Goal: Task Accomplishment & Management: Manage account settings

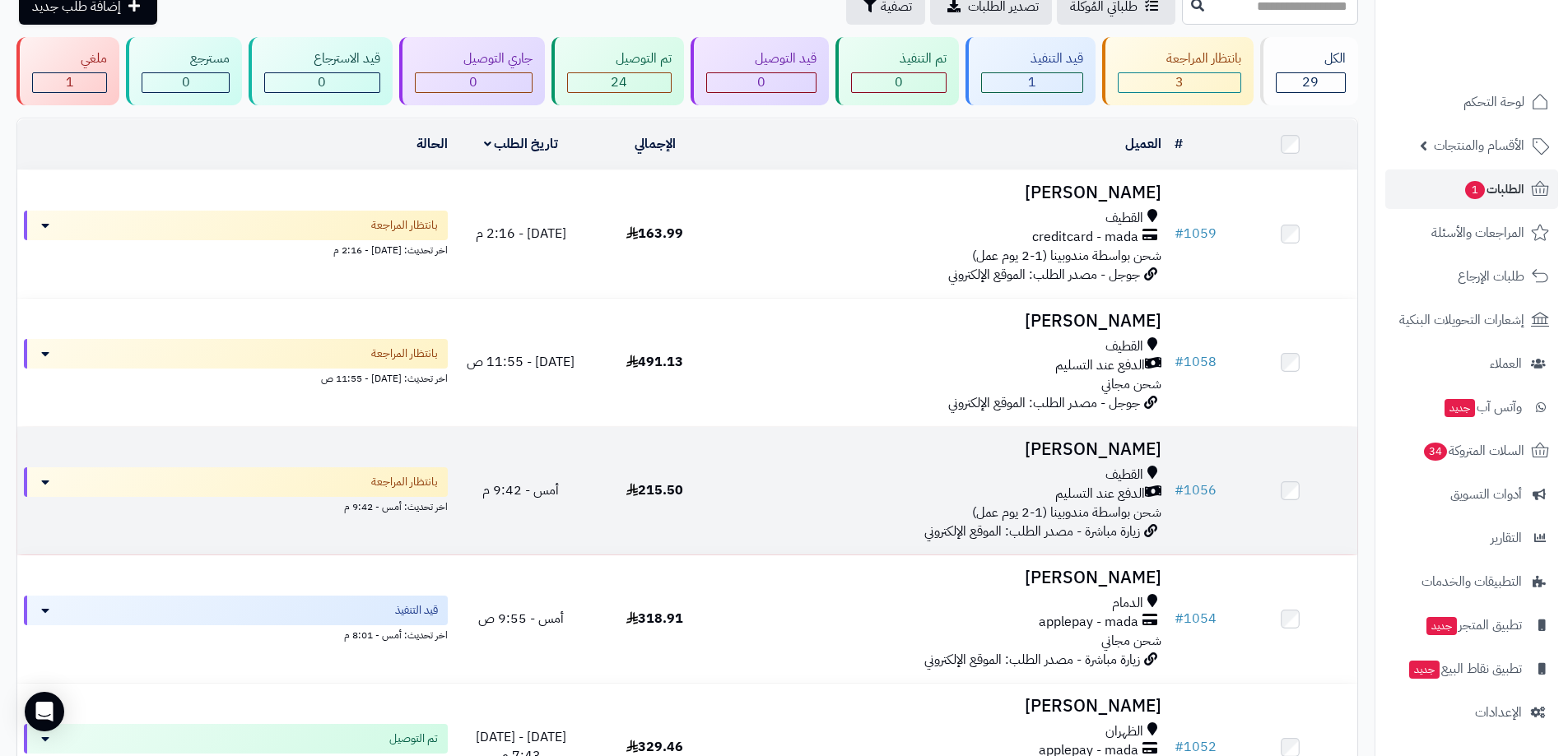
scroll to position [83, 0]
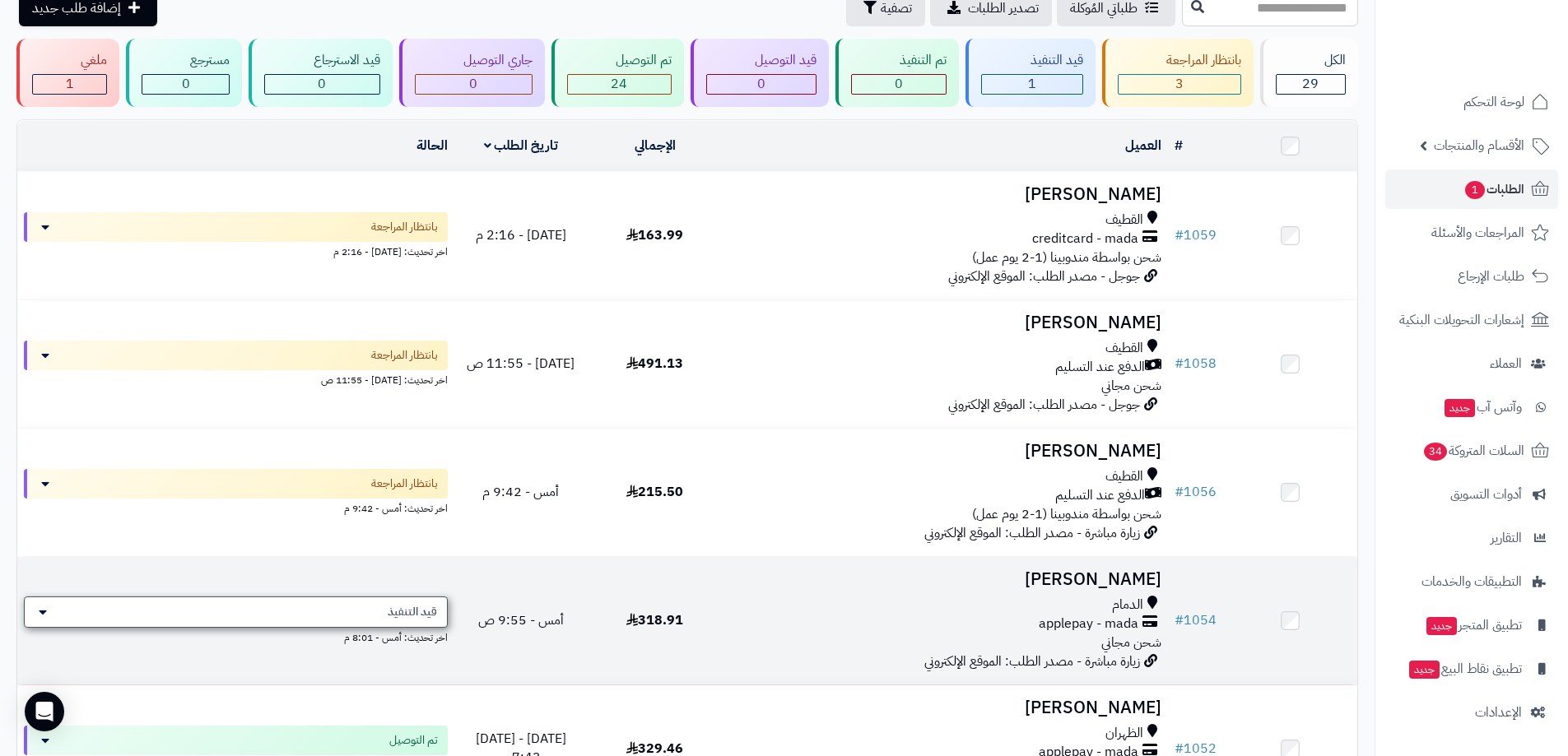
click at [344, 610] on div "قيد التنفيذ" at bounding box center [236, 612] width 424 height 32
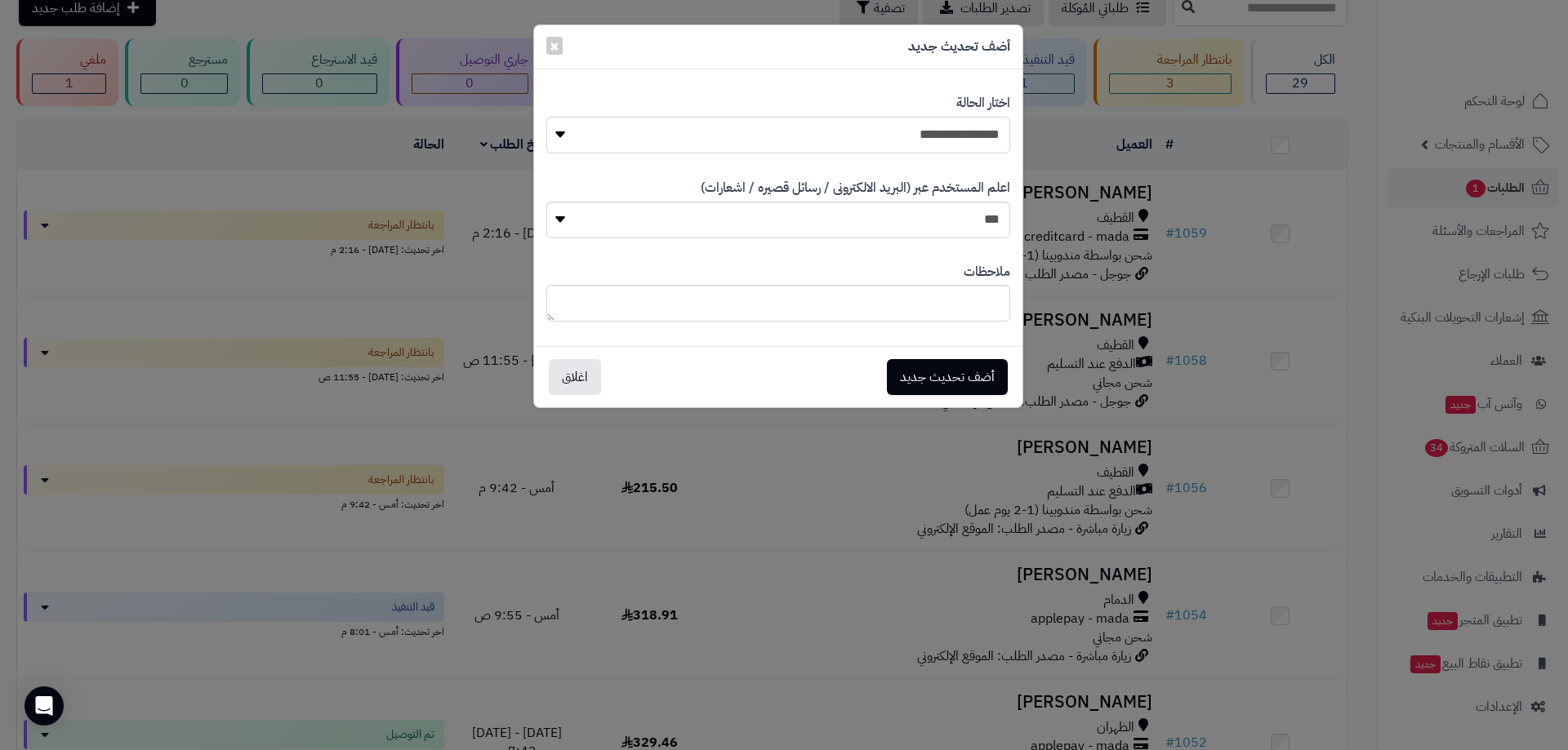
click at [961, 133] on select "**********" at bounding box center [778, 135] width 464 height 37
select select "**"
click at [547, 117] on select "**********" at bounding box center [778, 135] width 464 height 37
click at [961, 378] on button "أضف تحديث جديد" at bounding box center [947, 376] width 121 height 36
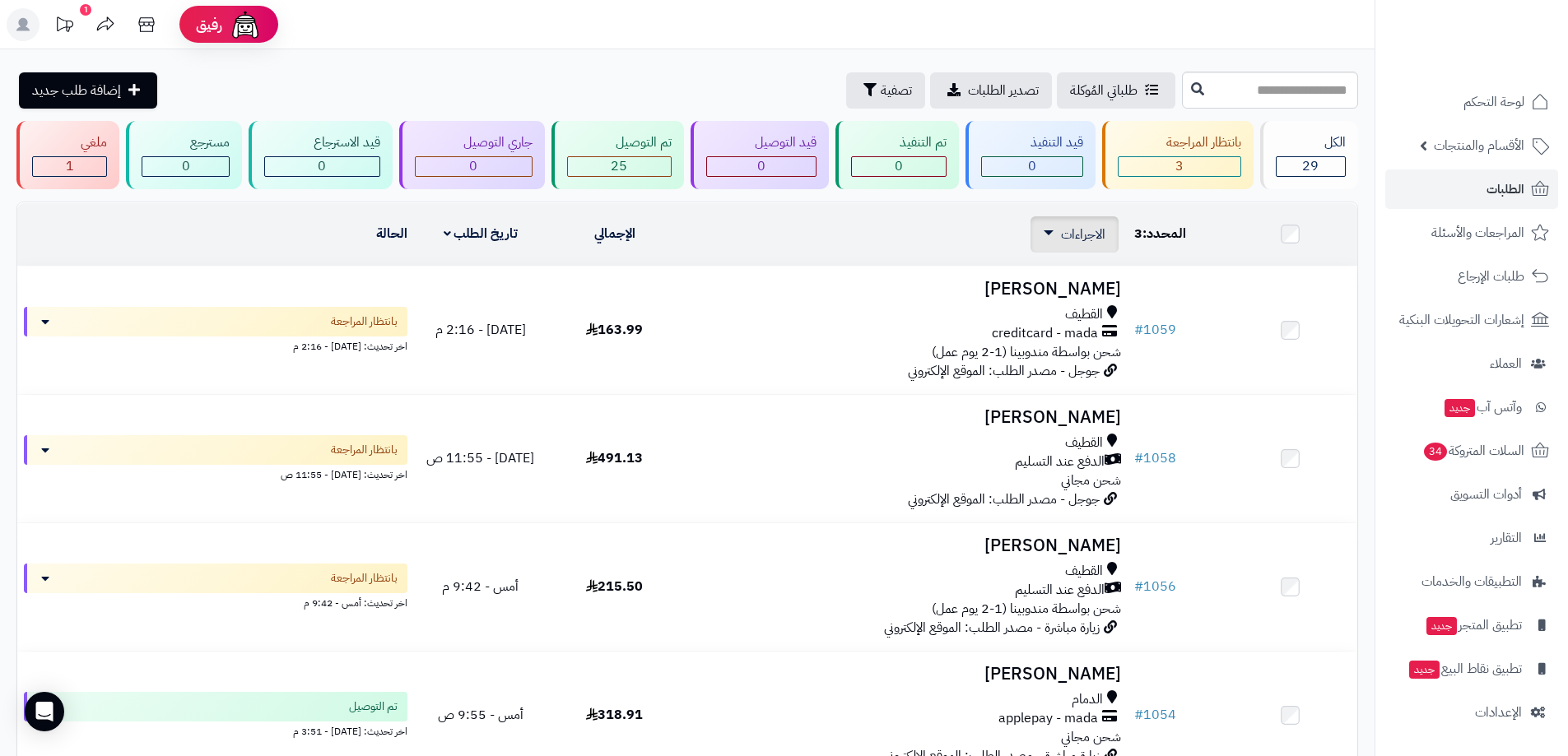
click at [1081, 227] on span "الاجراءات" at bounding box center [1083, 234] width 44 height 20
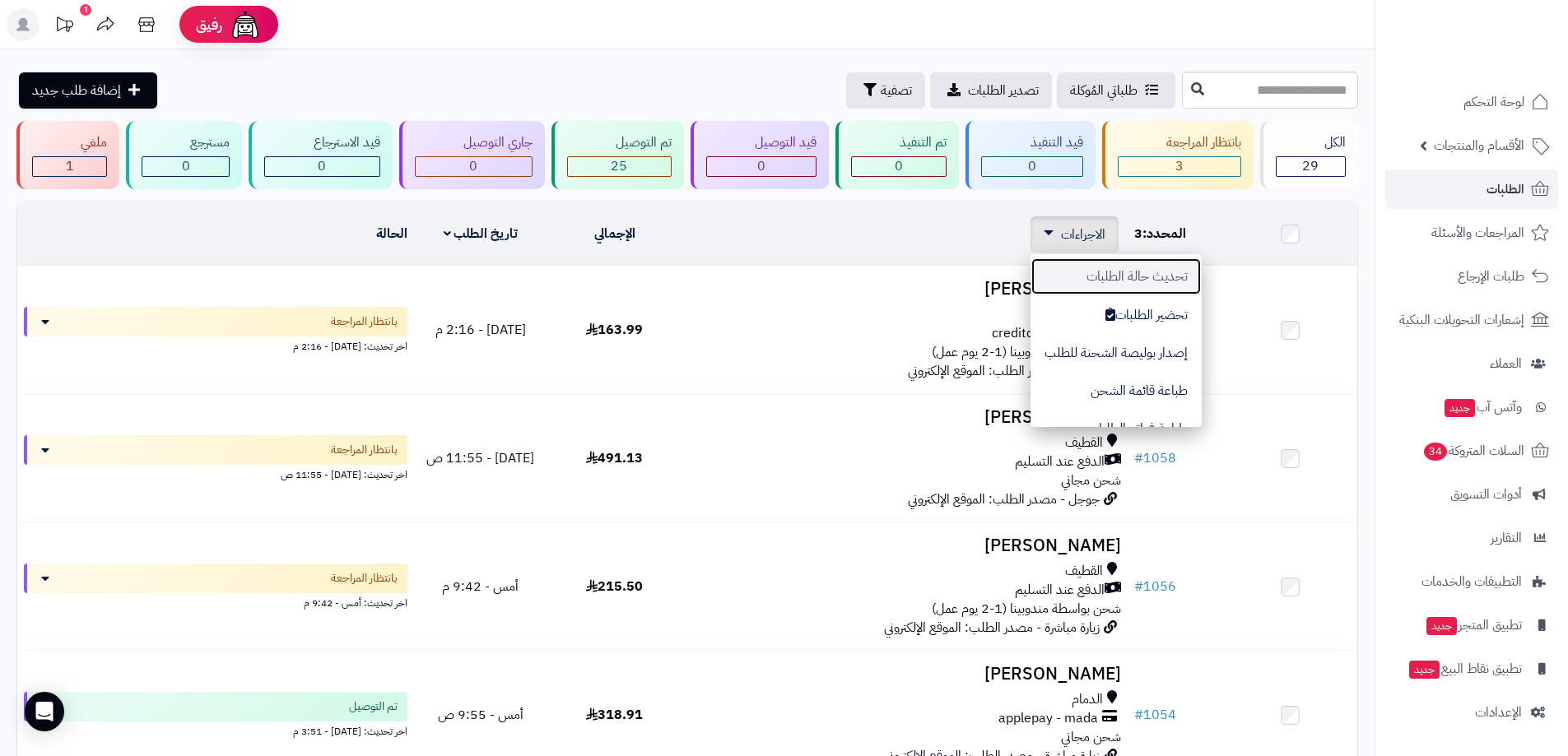
click at [1156, 276] on button "تحديث حالة الطلبات" at bounding box center [1115, 277] width 171 height 37
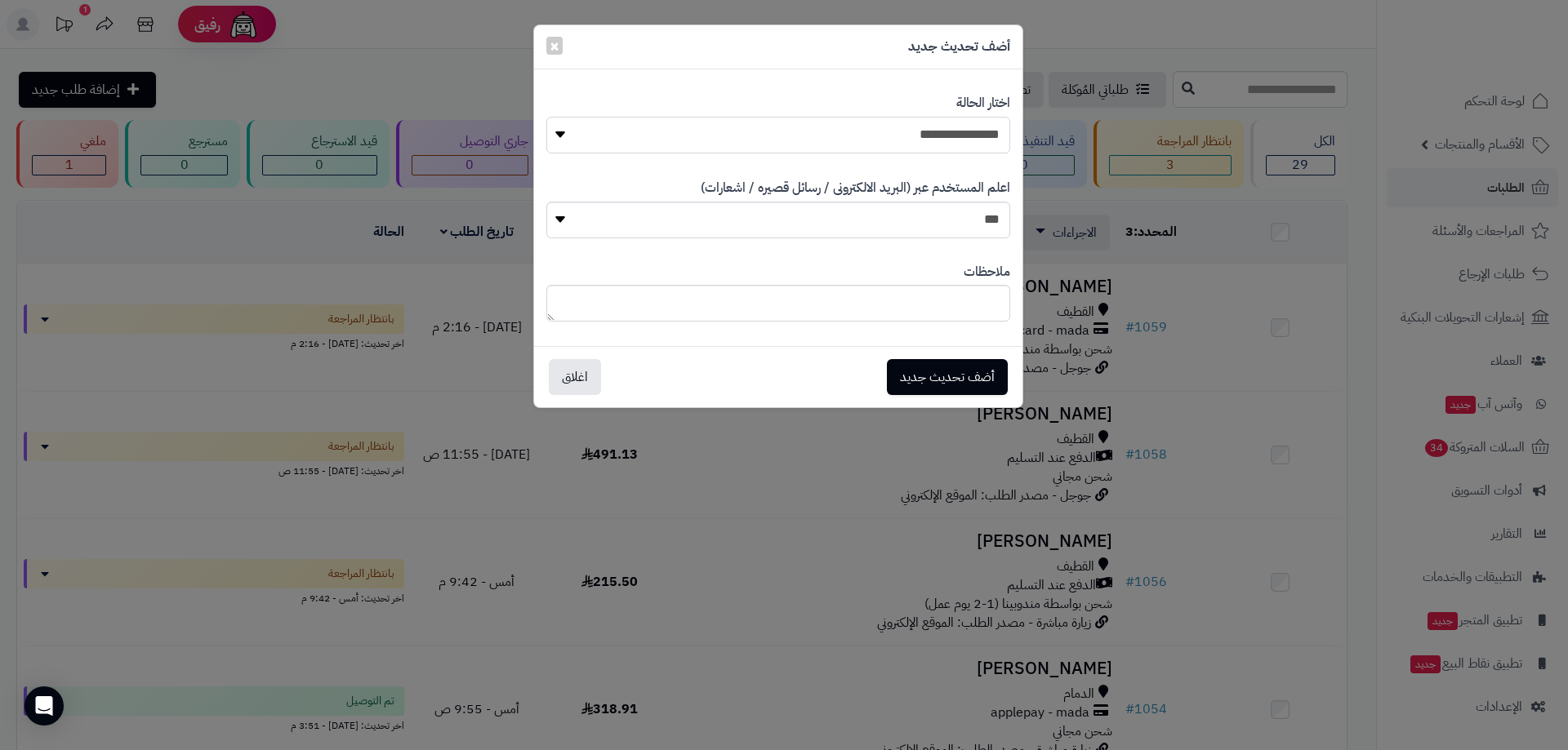
click at [936, 123] on select "**********" at bounding box center [778, 135] width 464 height 37
select select "*"
click at [547, 117] on select "**********" at bounding box center [778, 135] width 464 height 37
click at [972, 378] on button "أضف تحديث جديد" at bounding box center [947, 376] width 121 height 36
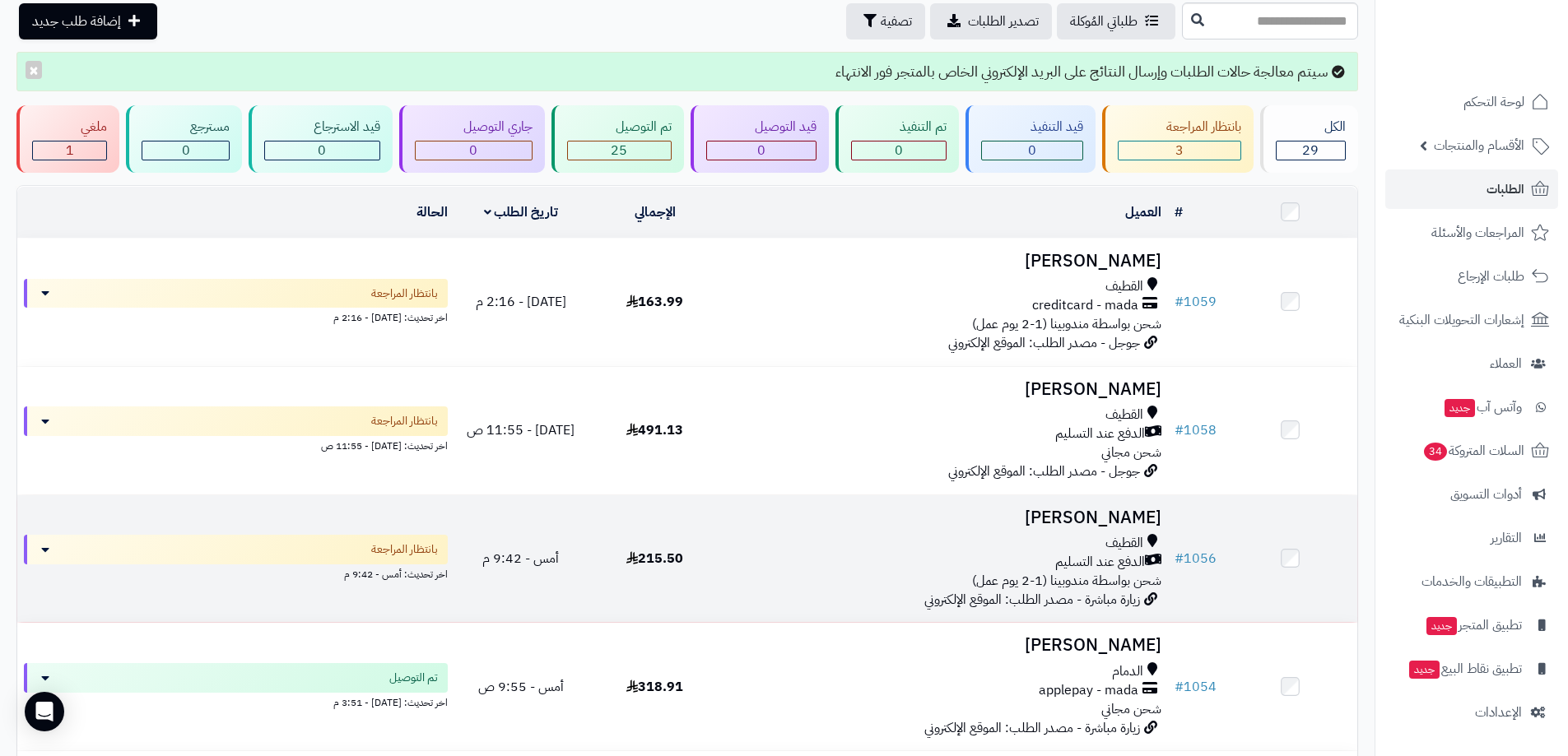
scroll to position [164, 0]
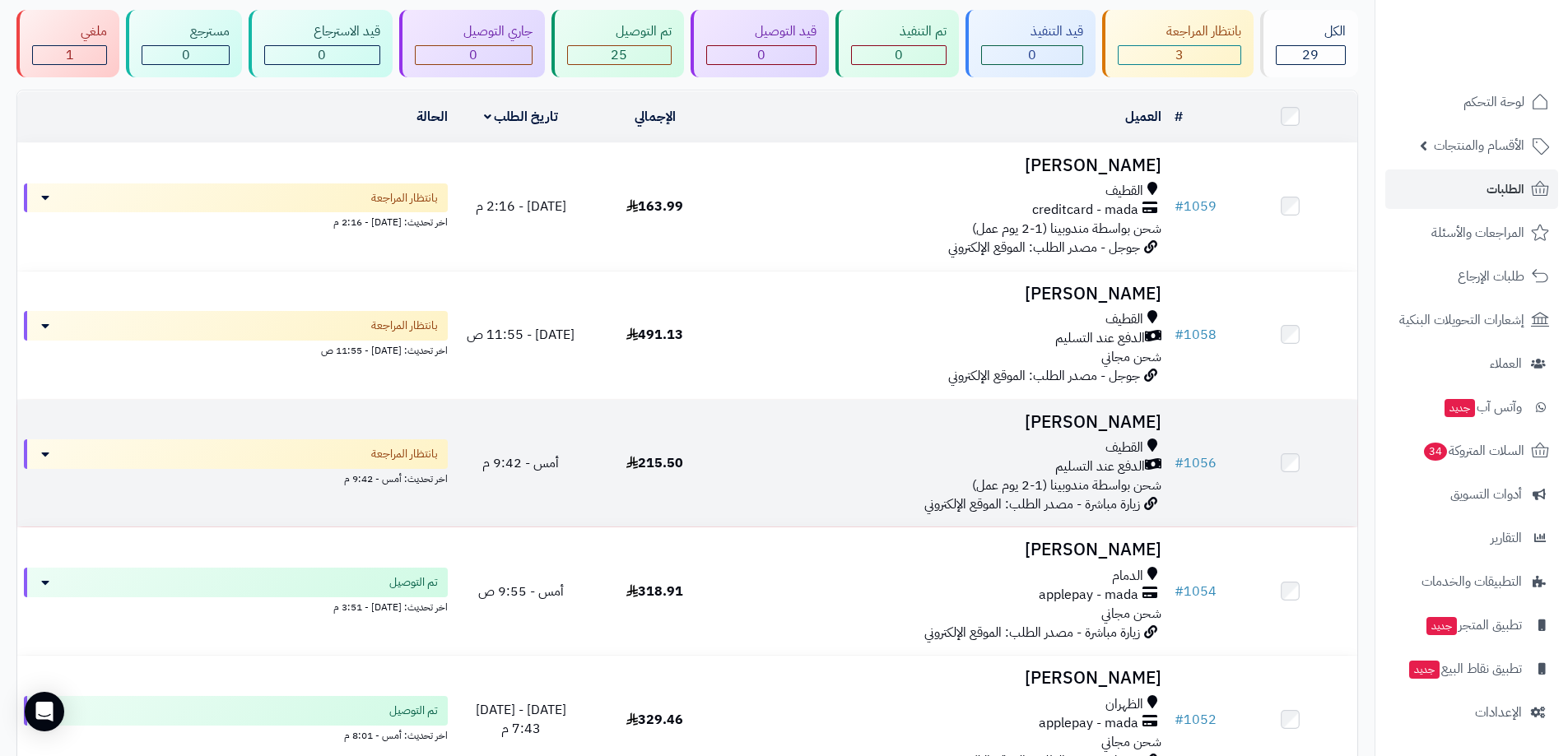
click at [934, 452] on div "القطيف" at bounding box center [945, 448] width 432 height 19
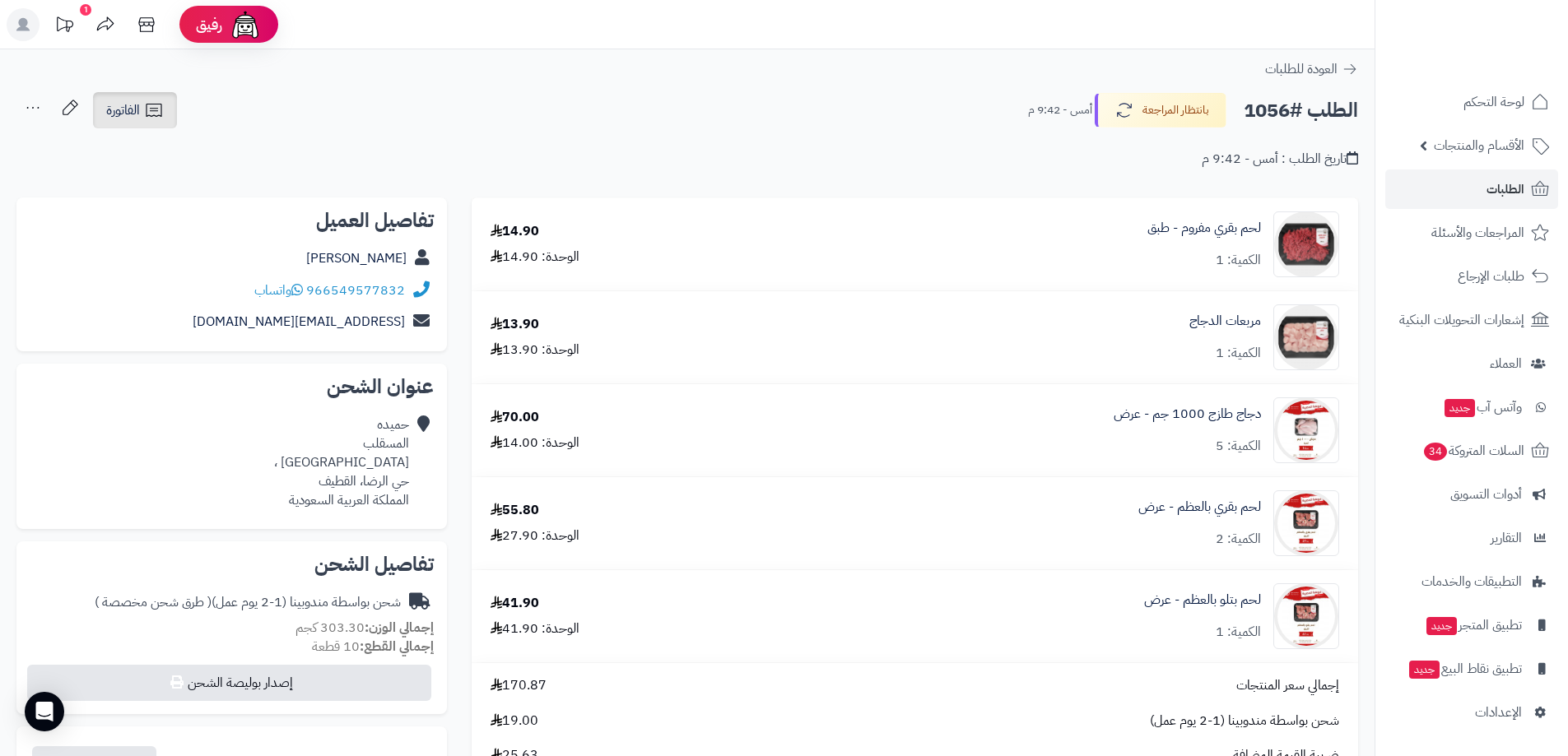
click at [149, 114] on icon at bounding box center [153, 110] width 20 height 20
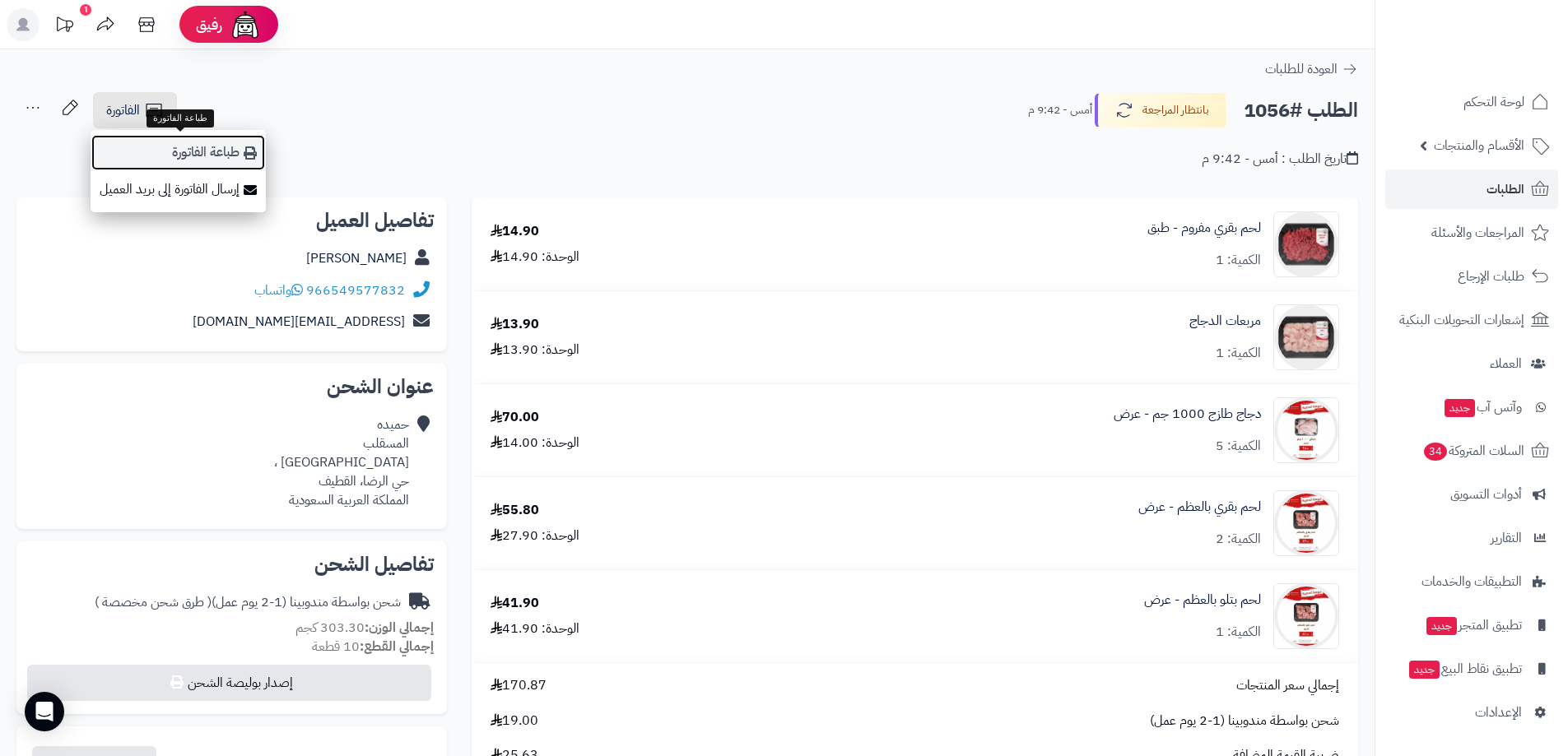
click at [255, 154] on icon at bounding box center [249, 152] width 13 height 13
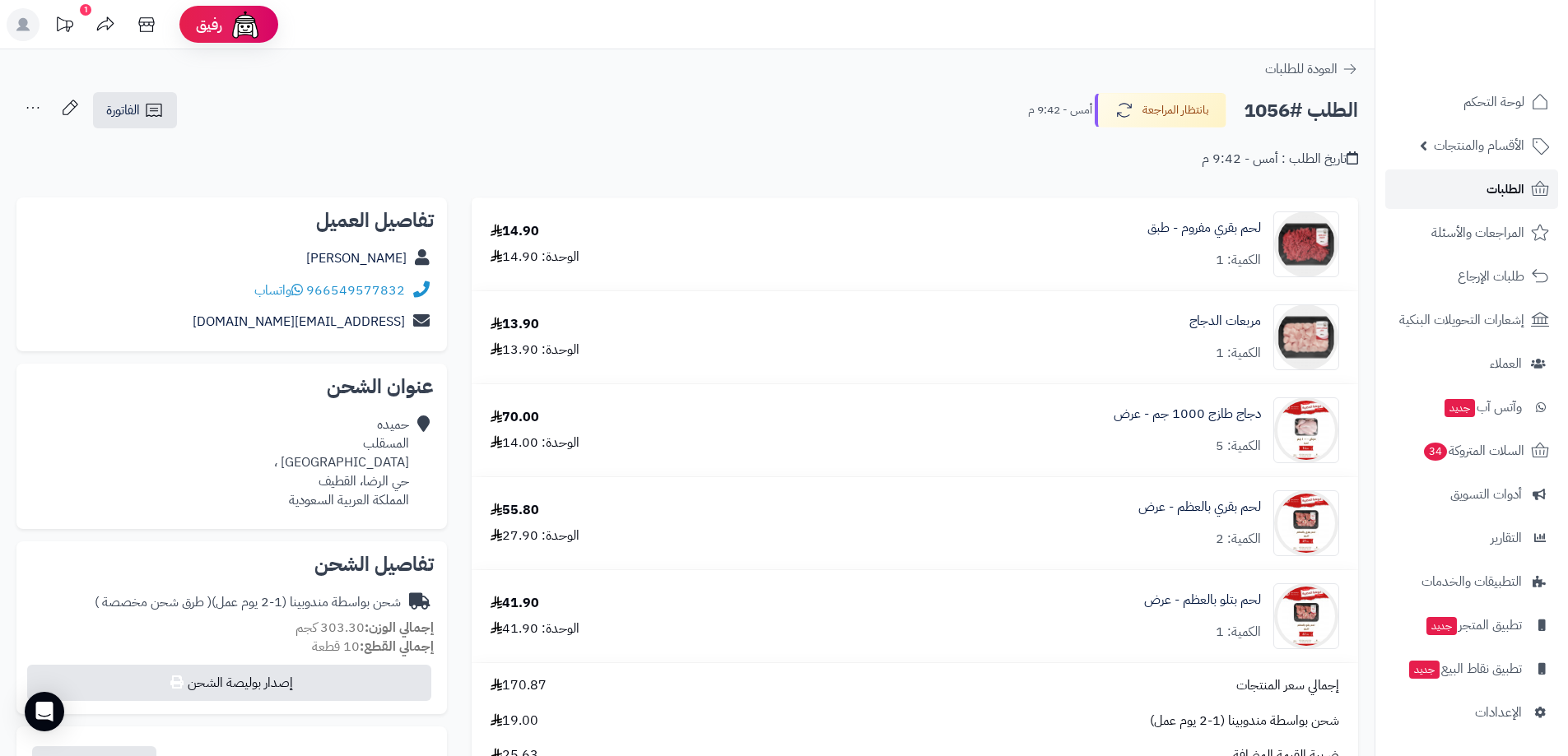
click at [1498, 190] on span "الطلبات" at bounding box center [1505, 189] width 37 height 23
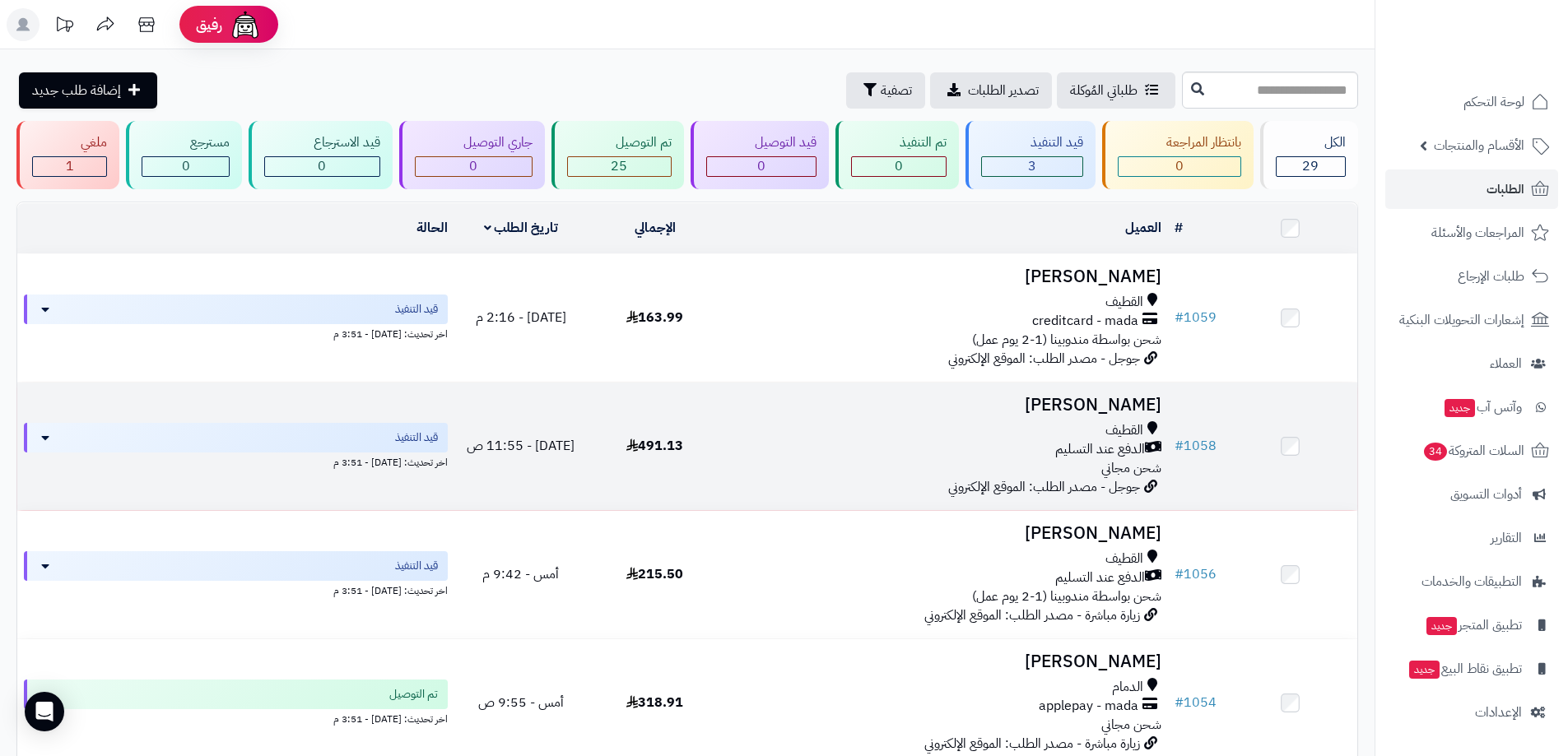
click at [1068, 400] on h3 "Mustafa Saleem" at bounding box center [945, 405] width 432 height 19
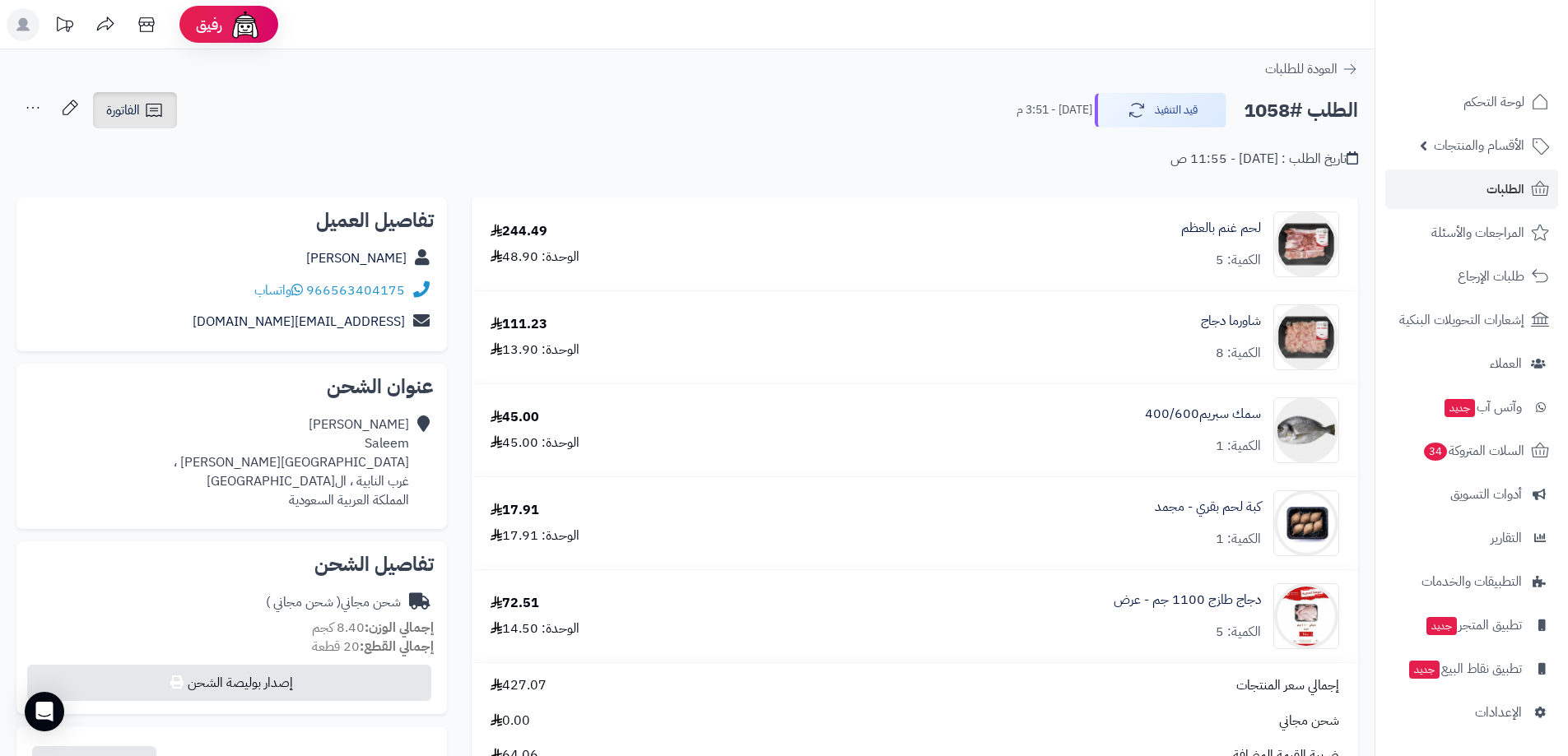
click at [144, 119] on icon at bounding box center [153, 110] width 20 height 20
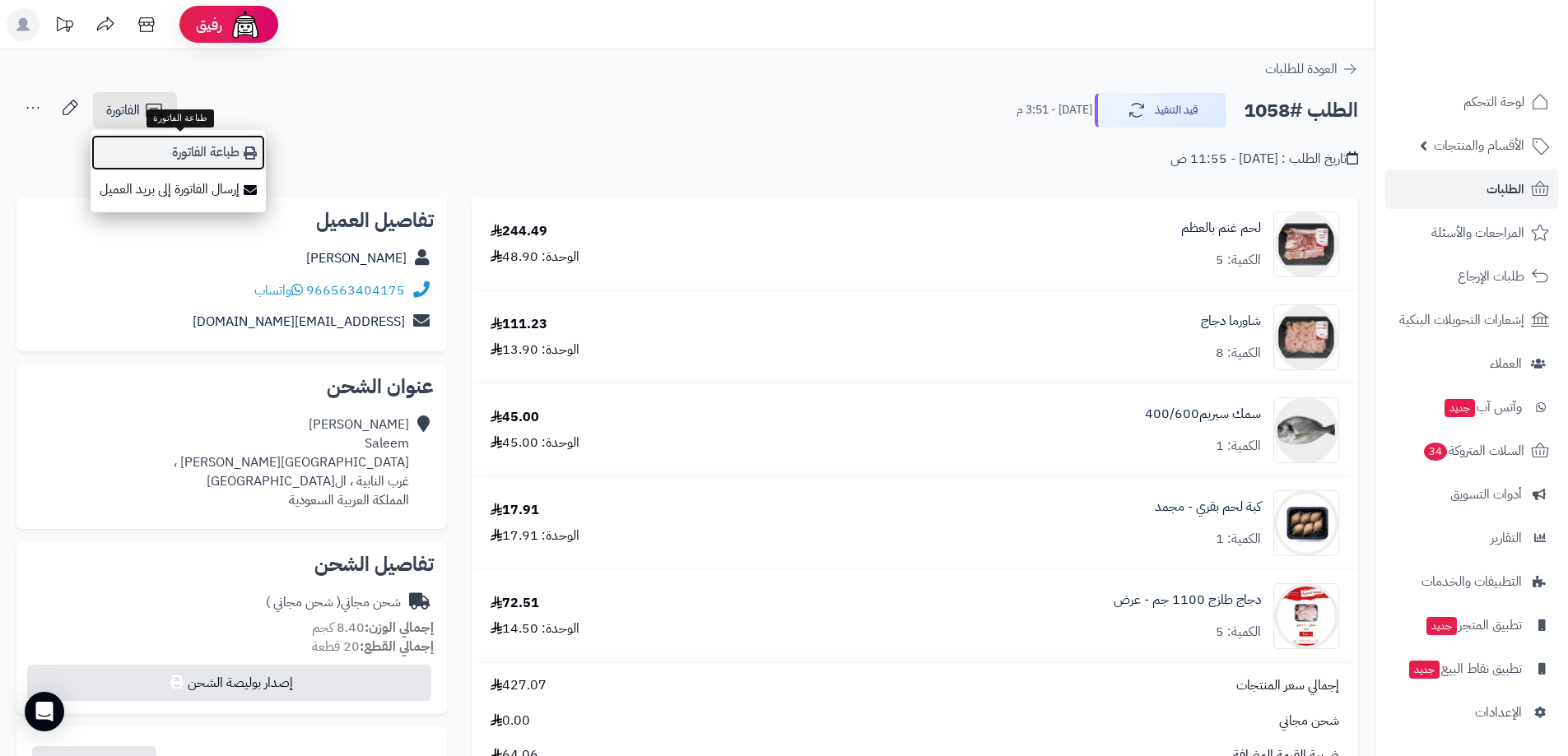
click at [223, 161] on link "طباعة الفاتورة" at bounding box center [178, 153] width 175 height 37
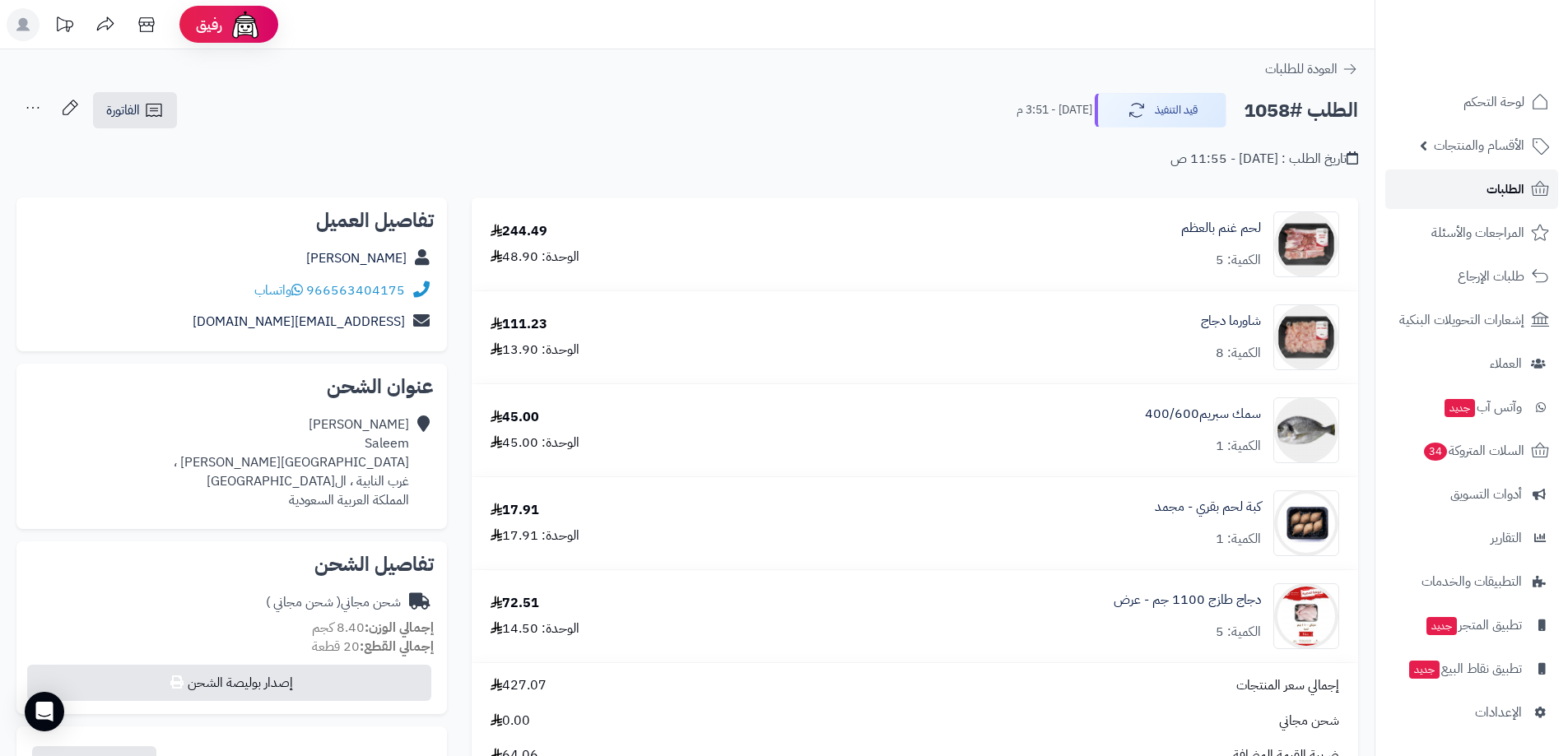
click at [1525, 188] on link "الطلبات" at bounding box center [1471, 189] width 173 height 39
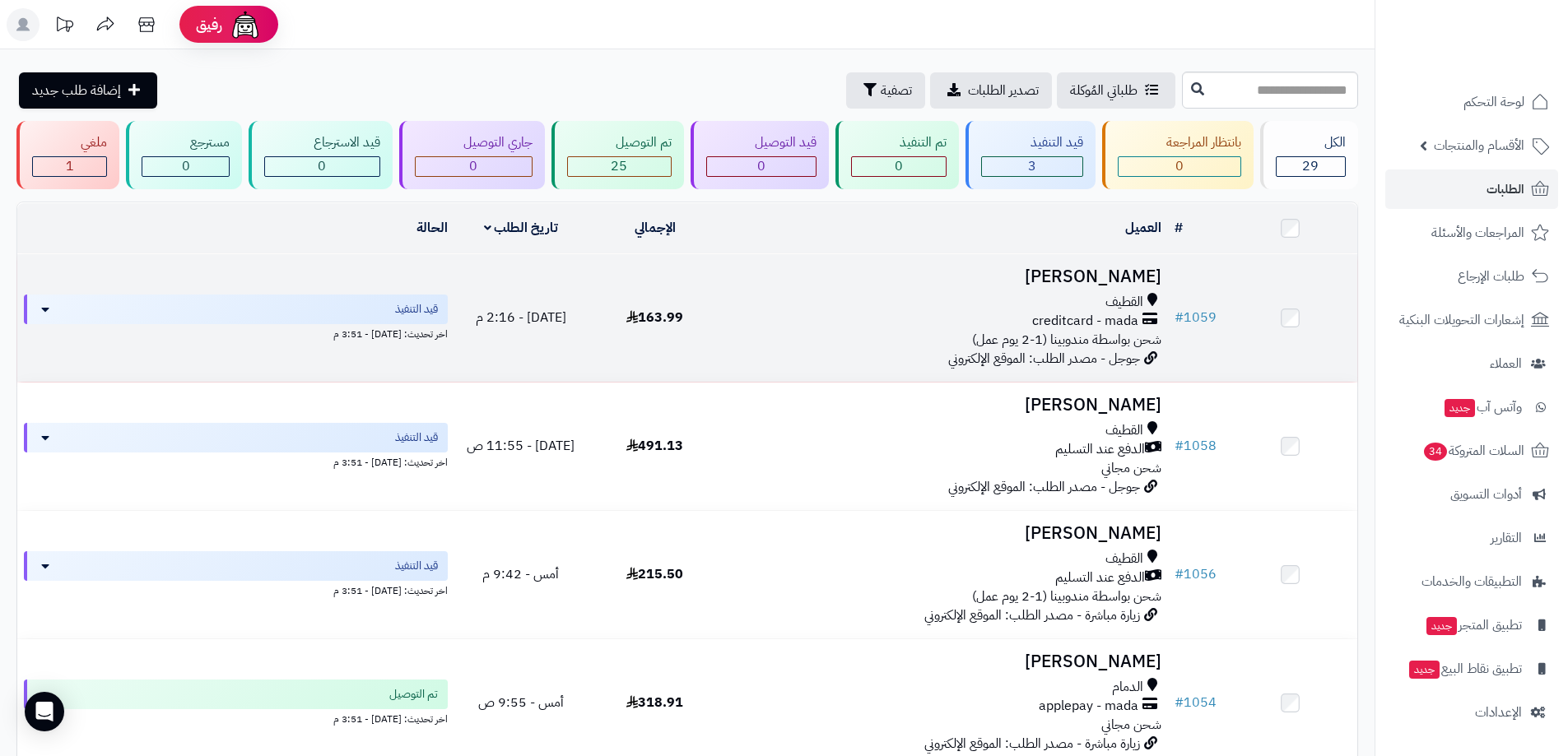
click at [762, 300] on div "القطيف" at bounding box center [945, 302] width 432 height 19
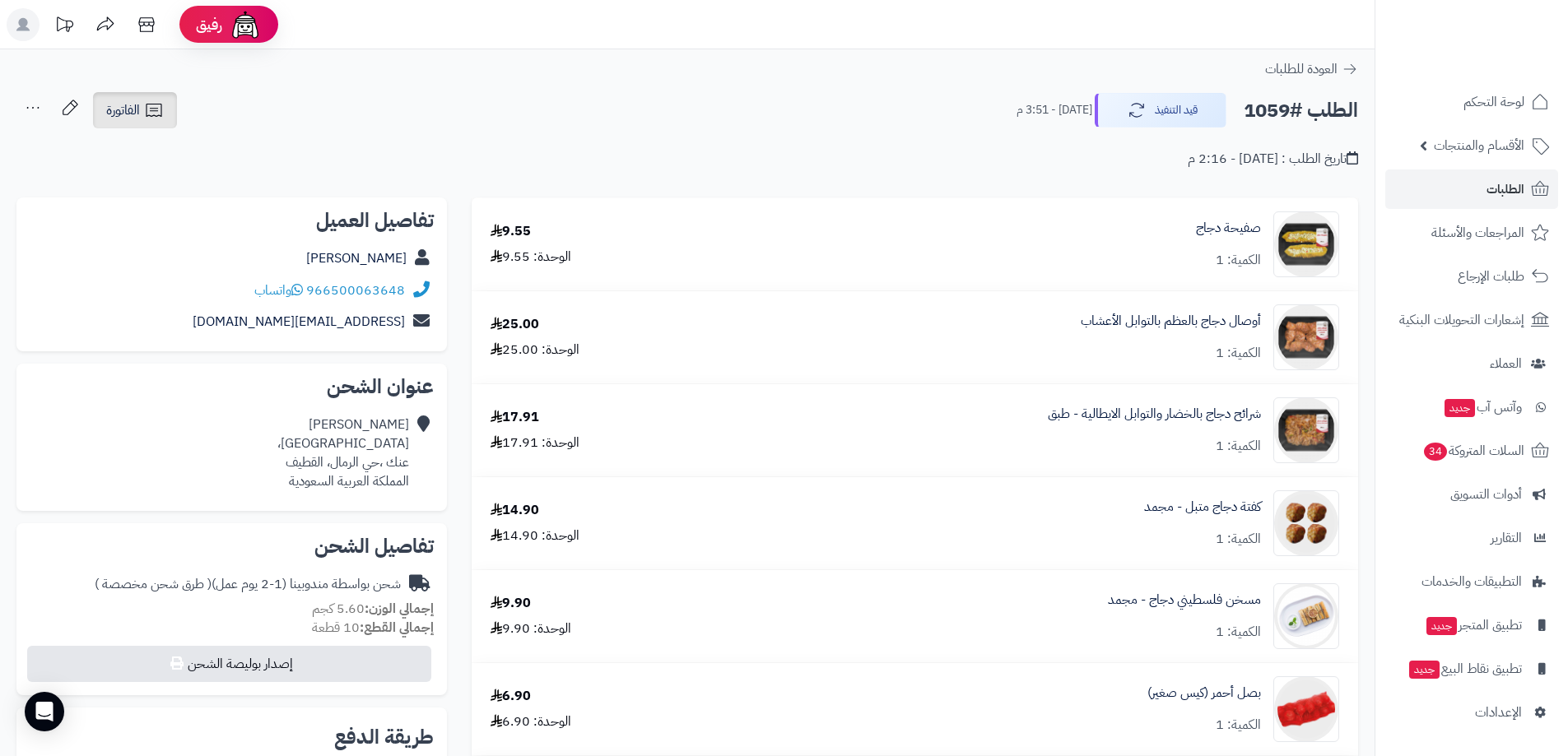
click at [152, 108] on icon at bounding box center [153, 110] width 20 height 20
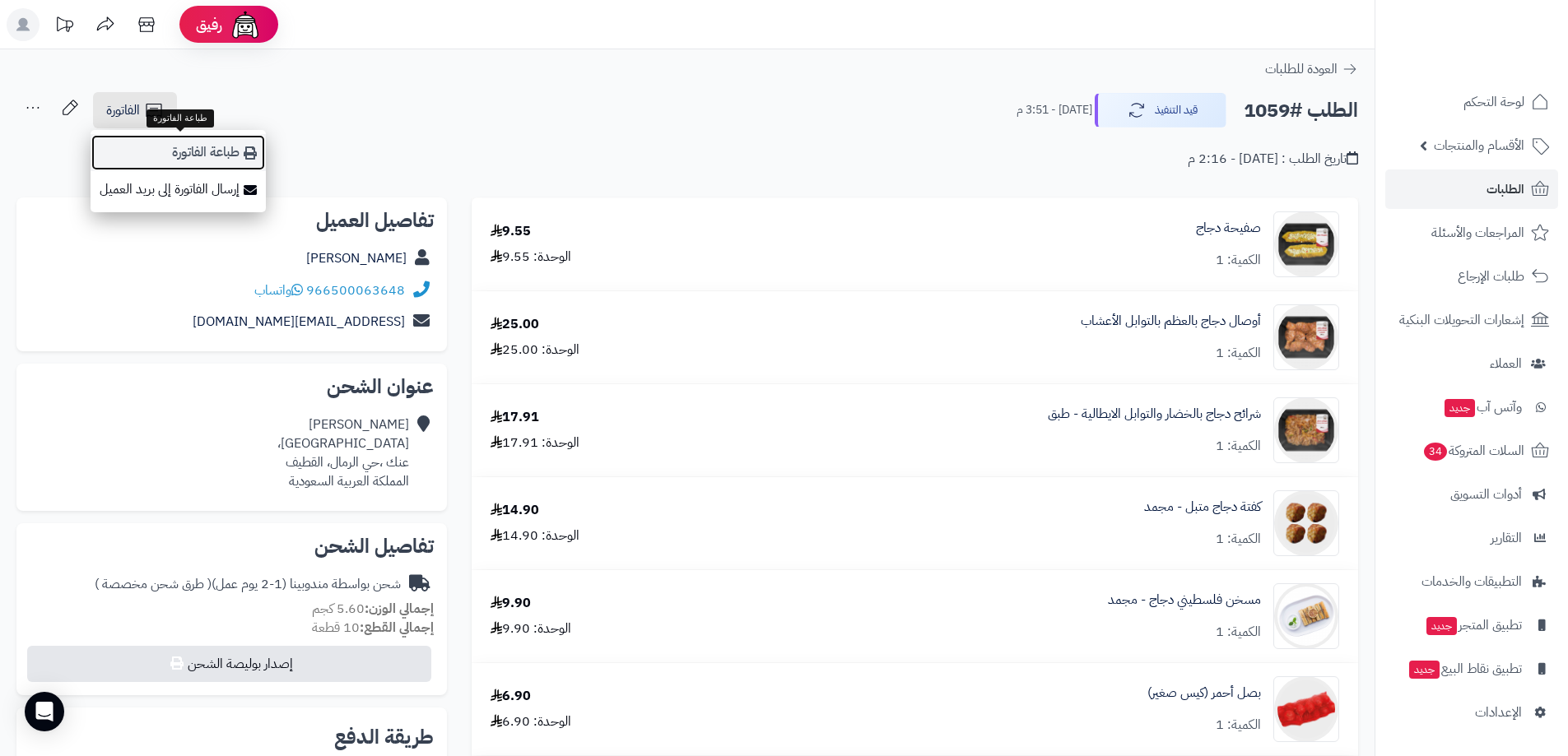
click at [232, 161] on link "طباعة الفاتورة" at bounding box center [178, 153] width 175 height 37
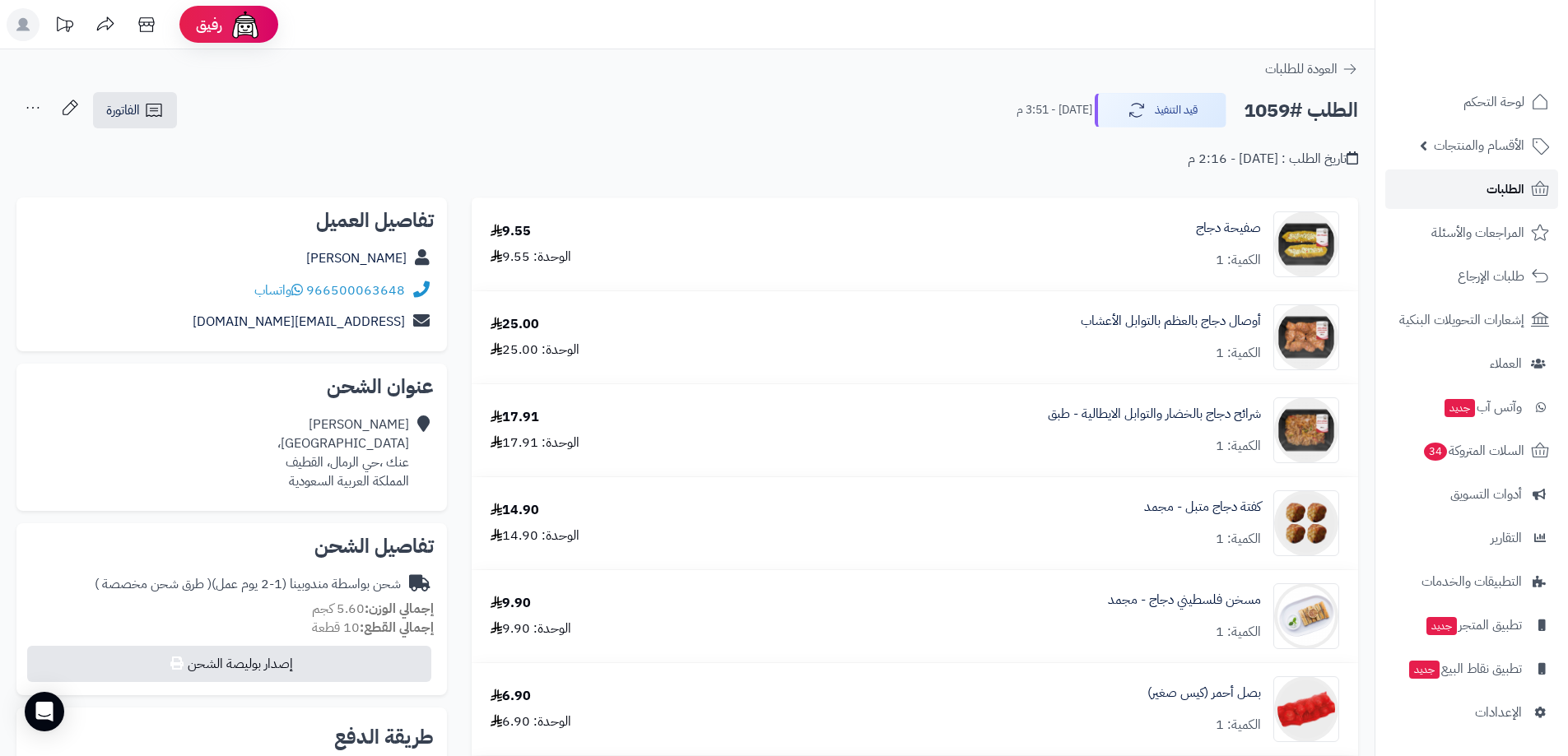
click at [1515, 180] on span "الطلبات" at bounding box center [1505, 189] width 37 height 23
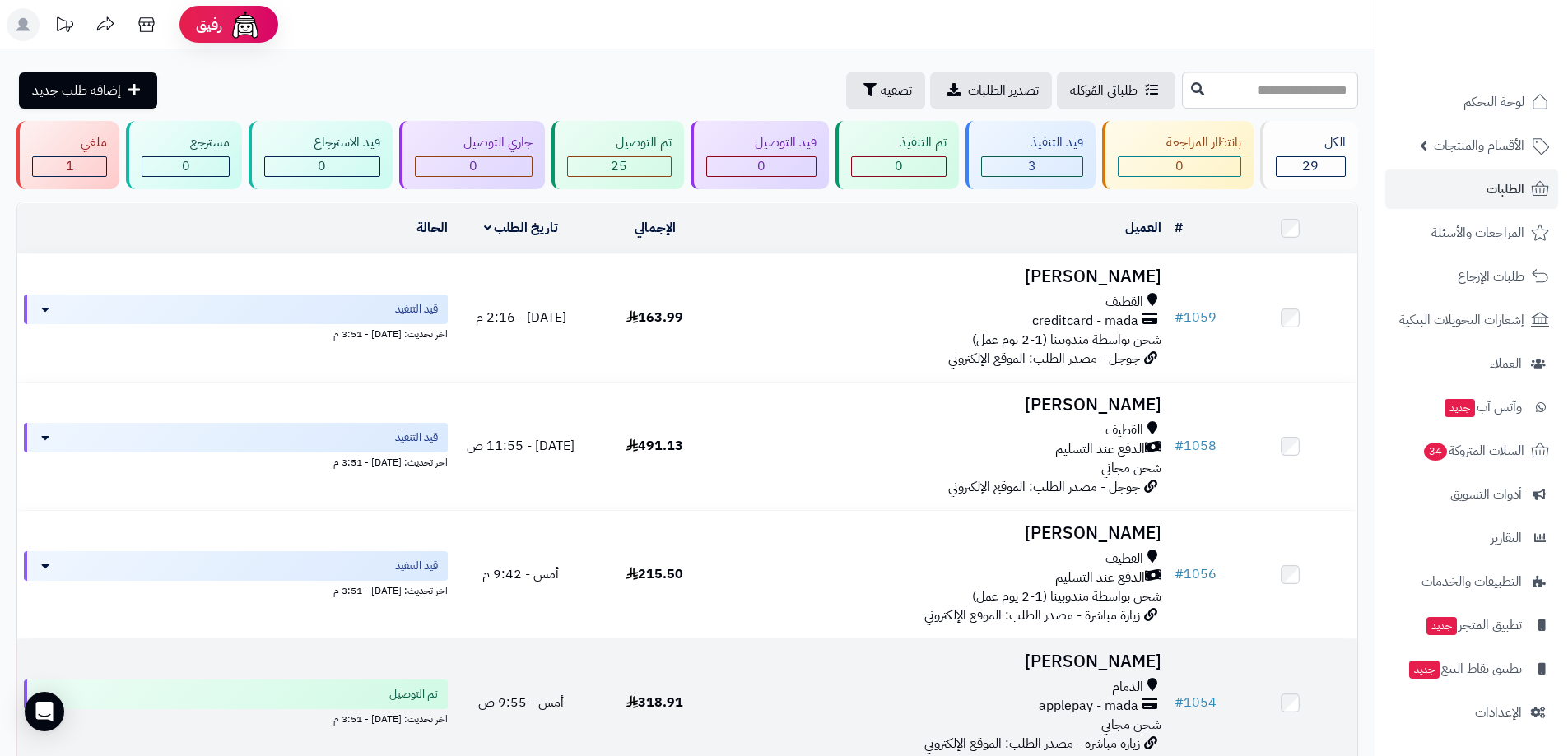
click at [1093, 670] on h3 "Zahra Jassim" at bounding box center [945, 662] width 432 height 19
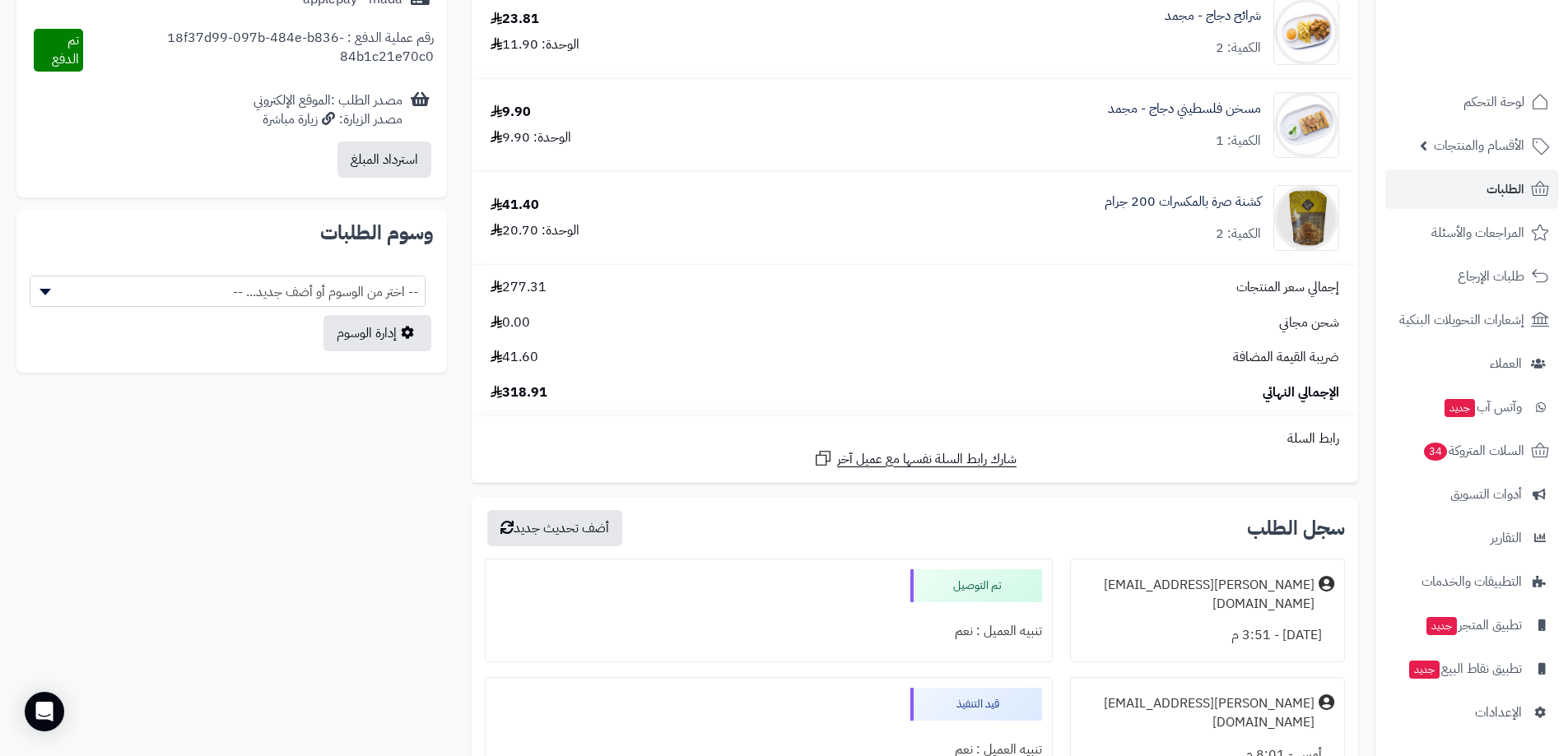
scroll to position [731, 0]
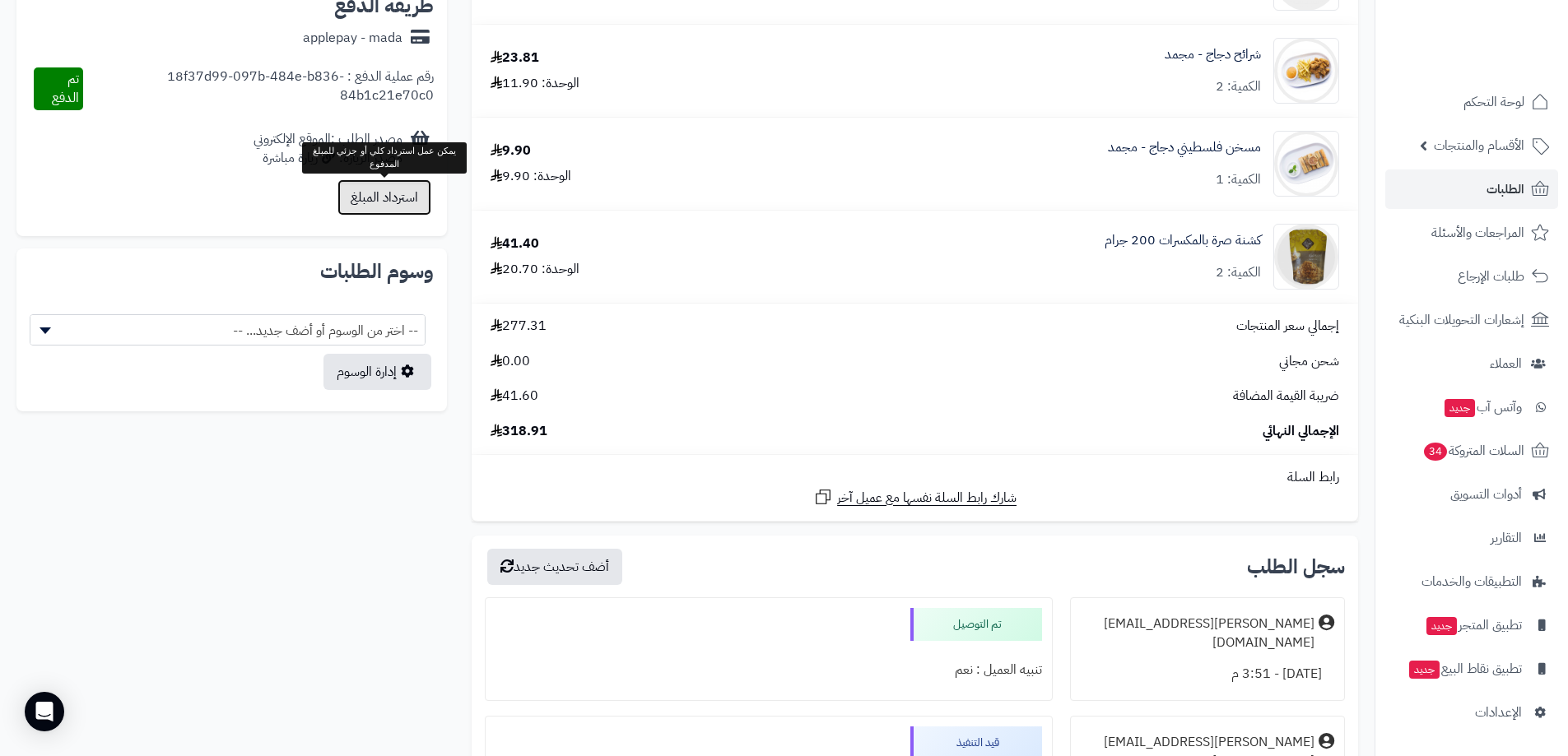
click at [393, 209] on button "استرداد المبلغ" at bounding box center [384, 198] width 94 height 37
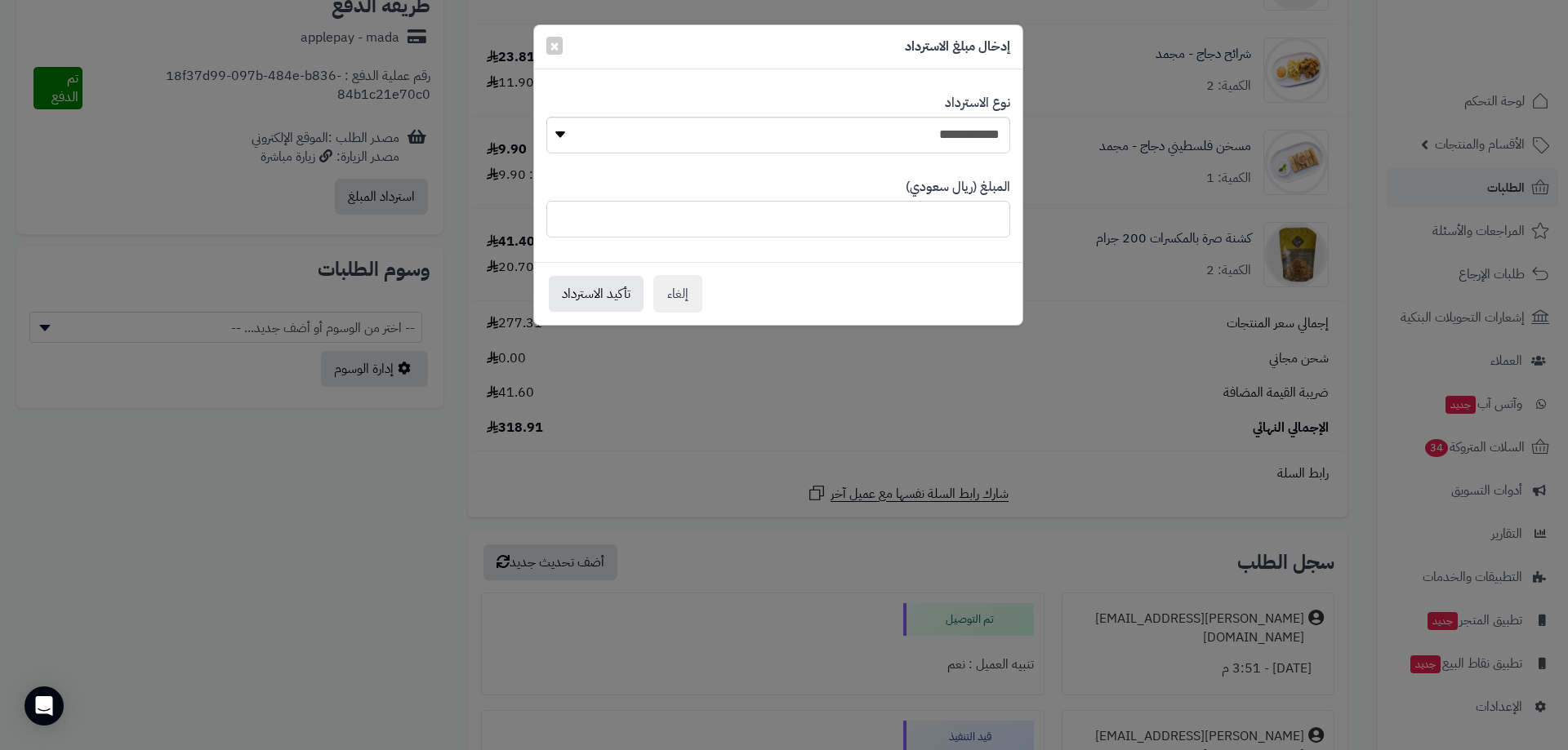
drag, startPoint x: 912, startPoint y: 215, endPoint x: 1277, endPoint y: 266, distance: 368.5
click at [1277, 266] on div "**********" at bounding box center [784, 375] width 1568 height 750
type input "****"
click at [605, 287] on button "تأكيد الاسترداد" at bounding box center [596, 293] width 95 height 36
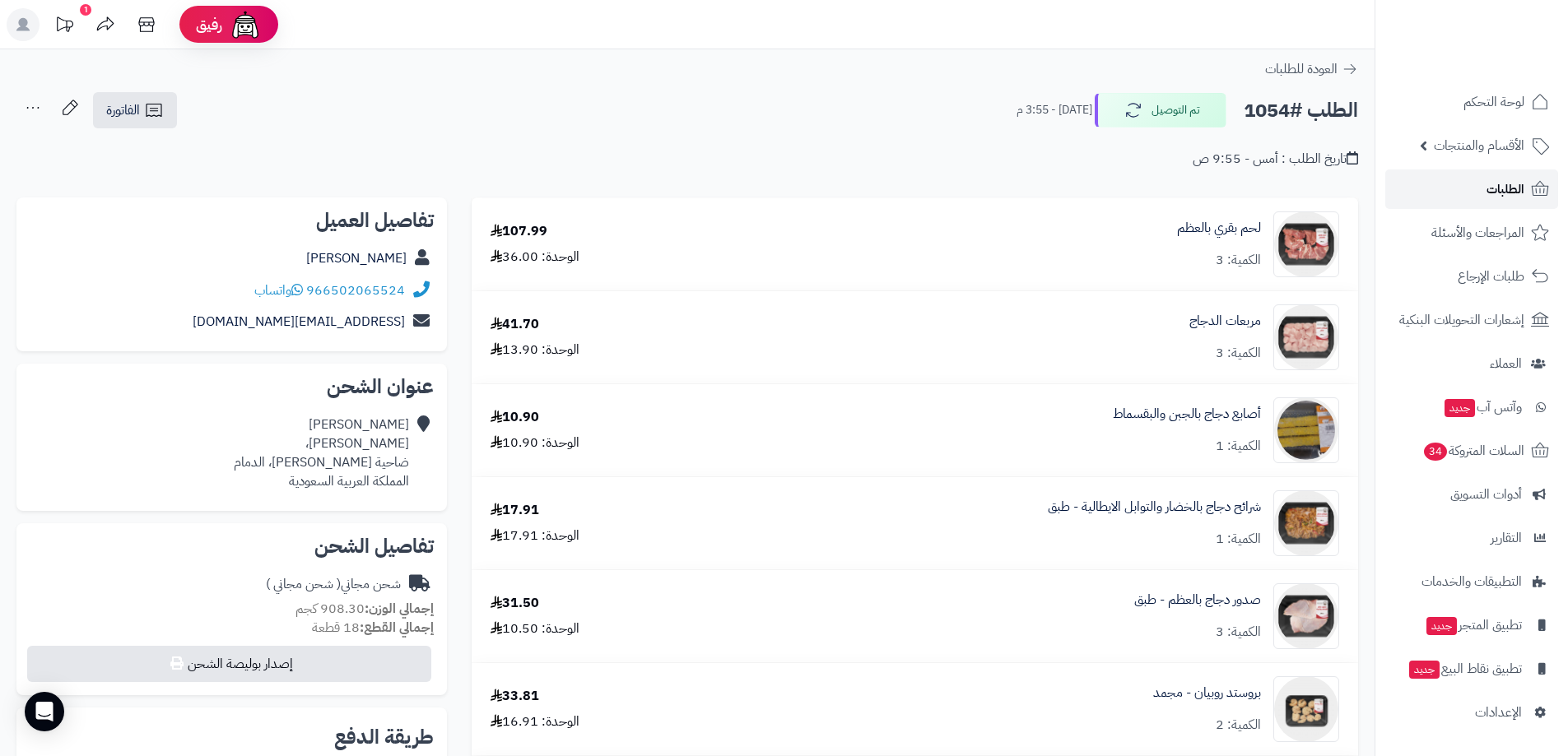
click at [1495, 192] on span "الطلبات" at bounding box center [1505, 189] width 37 height 23
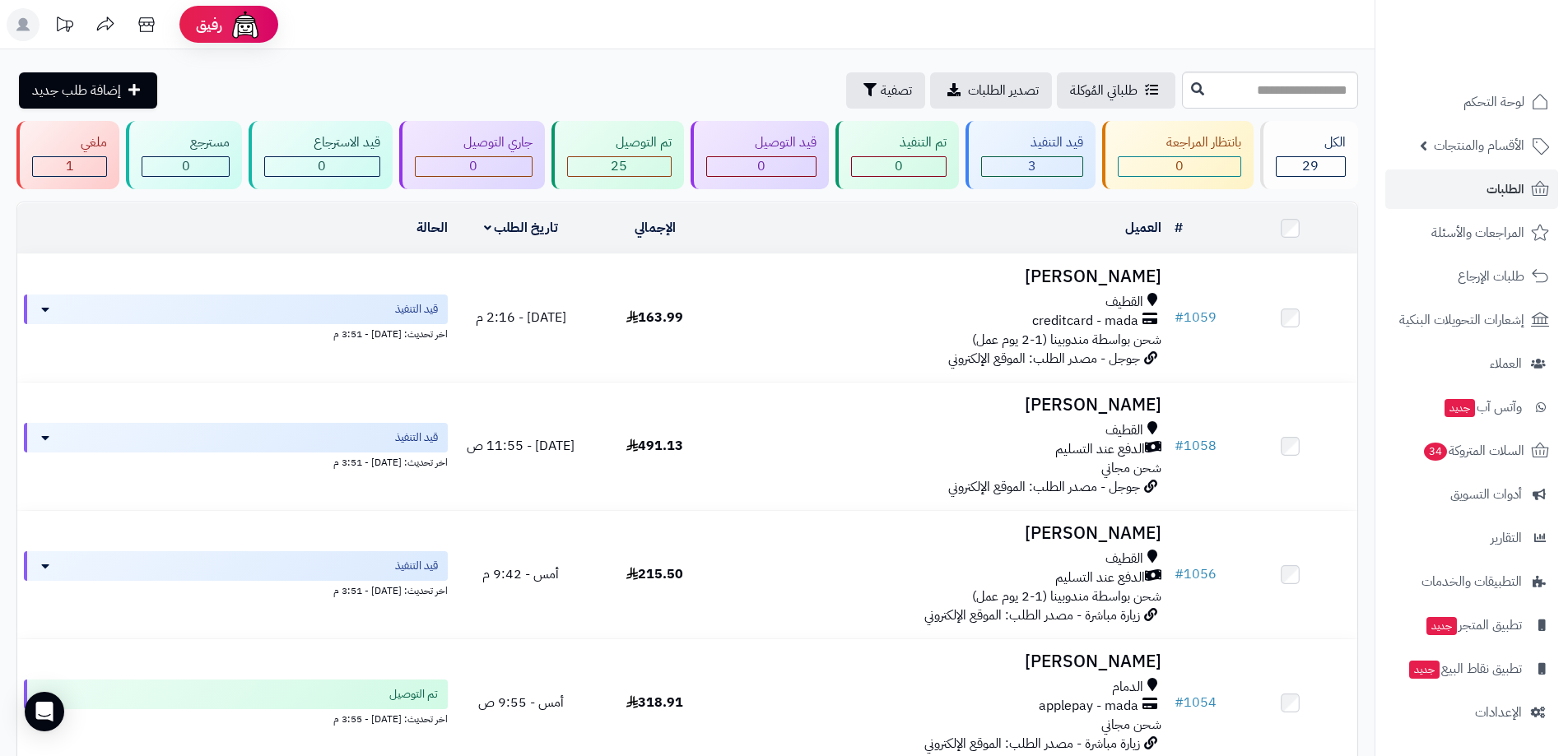
drag, startPoint x: 592, startPoint y: 73, endPoint x: 581, endPoint y: 73, distance: 11.0
click at [592, 73] on div "طلباتي المُوكلة تصدير الطلبات تصفية إضافة طلب جديد" at bounding box center [597, 90] width 1161 height 37
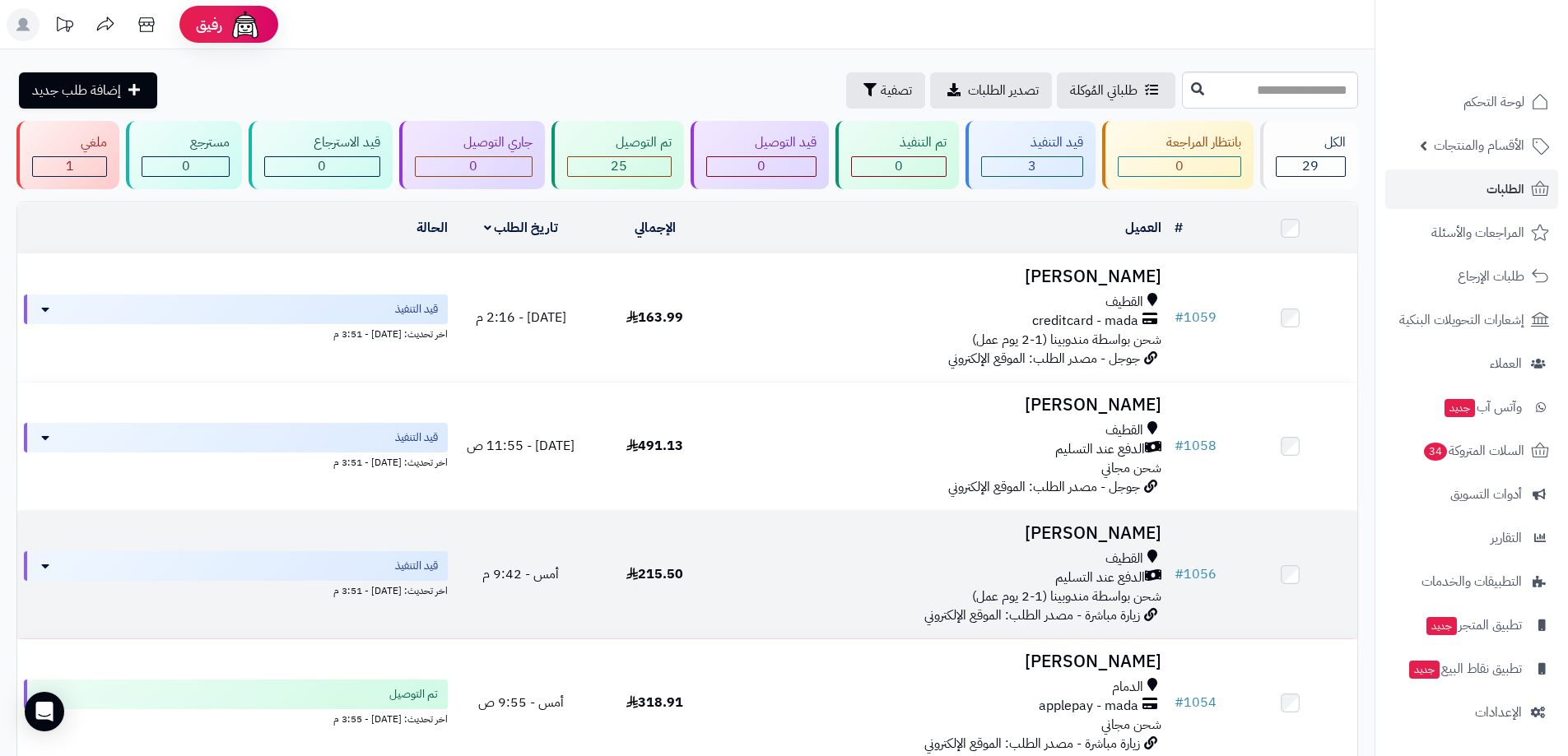
click at [749, 543] on td "حميده المسقلب القطيف الدفع عند التسليم شحن بواسطة مندوبينا (1-2 يوم عمل) زيارة …" at bounding box center [945, 575] width 446 height 128
click at [755, 581] on div "الدفع عند التسليم" at bounding box center [945, 578] width 432 height 19
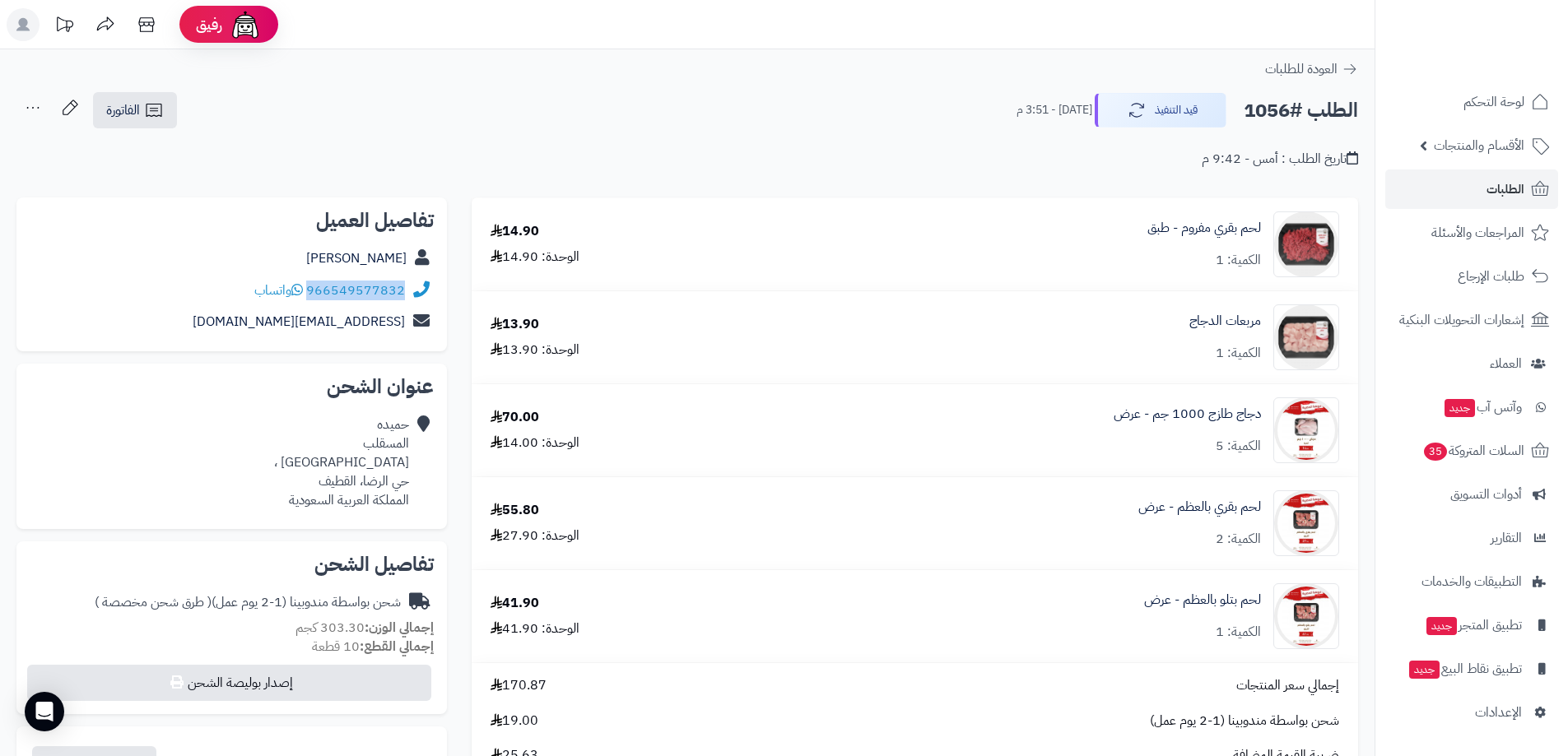
drag, startPoint x: 402, startPoint y: 303, endPoint x: 312, endPoint y: 299, distance: 90.1
click at [312, 299] on div "966549577832 واتساب" at bounding box center [232, 291] width 404 height 32
copy link "966549577832"
